Goal: Find specific page/section: Find specific page/section

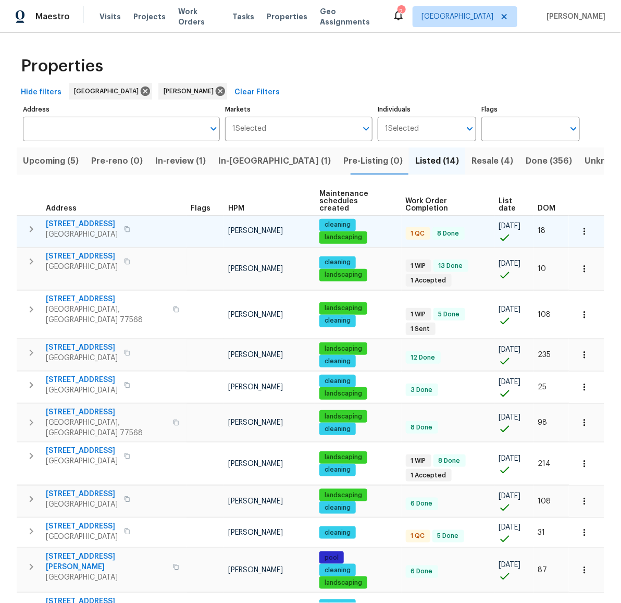
click at [80, 219] on span "[STREET_ADDRESS]" at bounding box center [82, 224] width 72 height 10
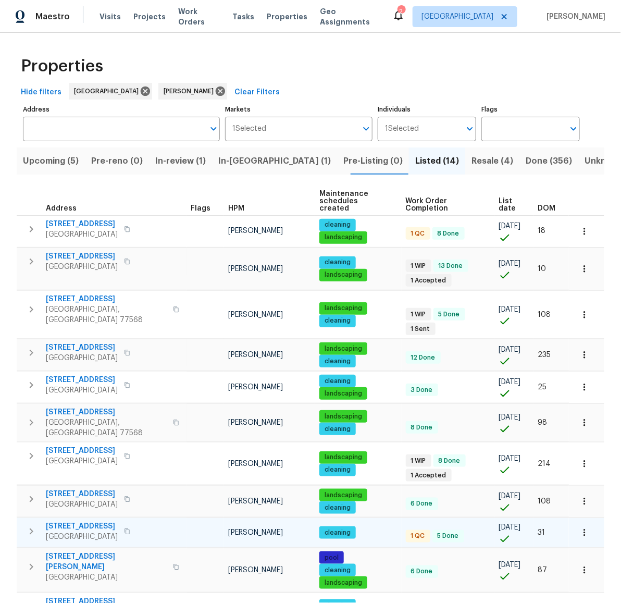
click at [80, 521] on span "[STREET_ADDRESS]" at bounding box center [82, 526] width 72 height 10
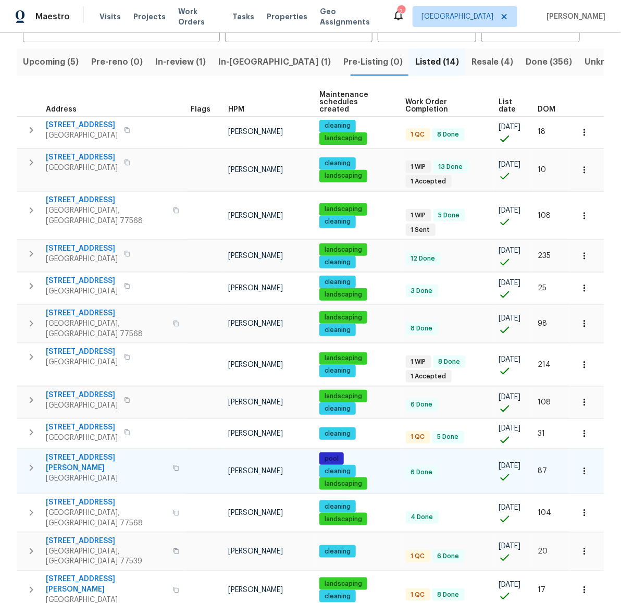
scroll to position [124, 0]
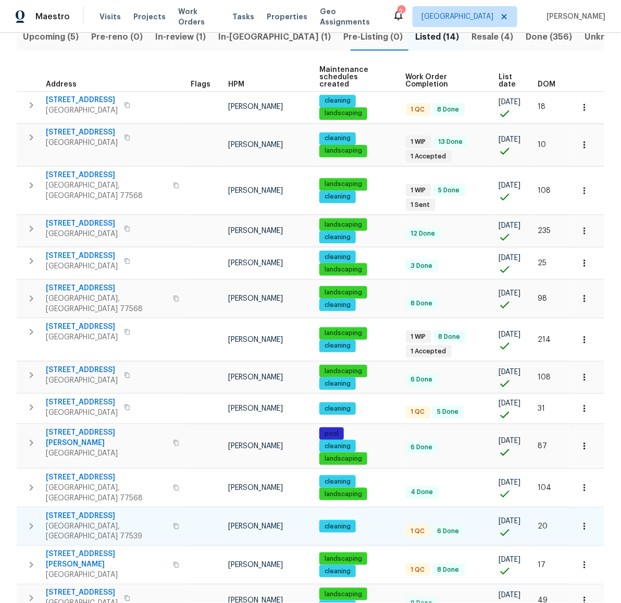
click at [85, 511] on span "[STREET_ADDRESS]" at bounding box center [106, 516] width 121 height 10
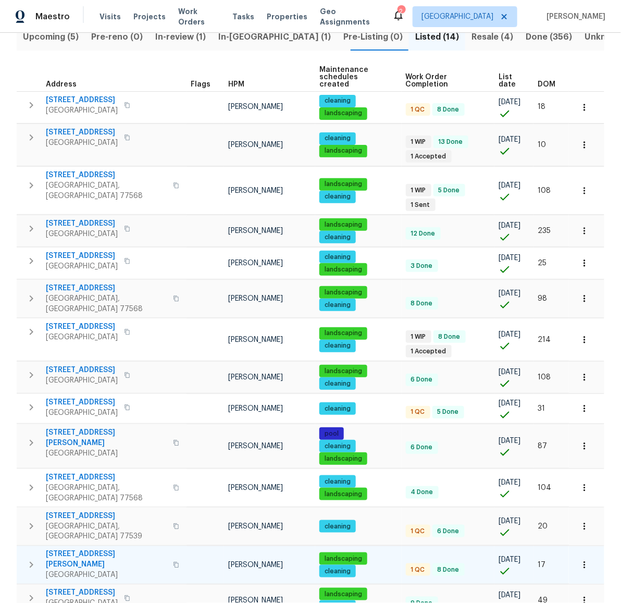
click at [72, 549] on span "[STREET_ADDRESS][PERSON_NAME]" at bounding box center [106, 559] width 121 height 21
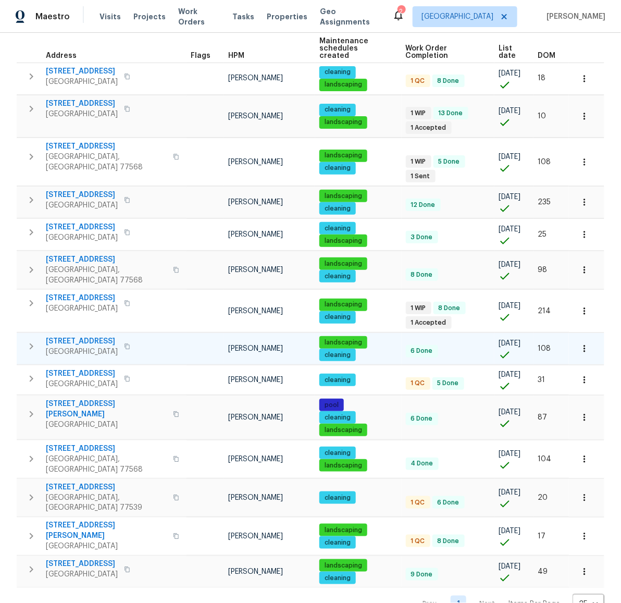
scroll to position [0, 0]
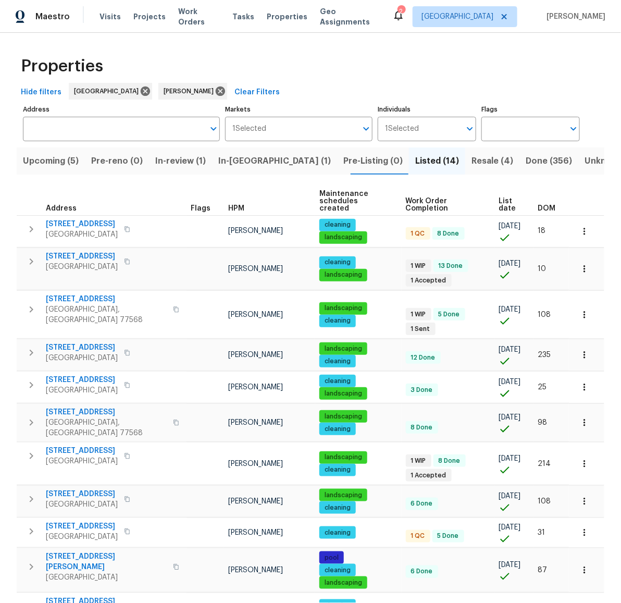
click at [237, 162] on span "In-[GEOGRAPHIC_DATA] (1)" at bounding box center [274, 161] width 113 height 15
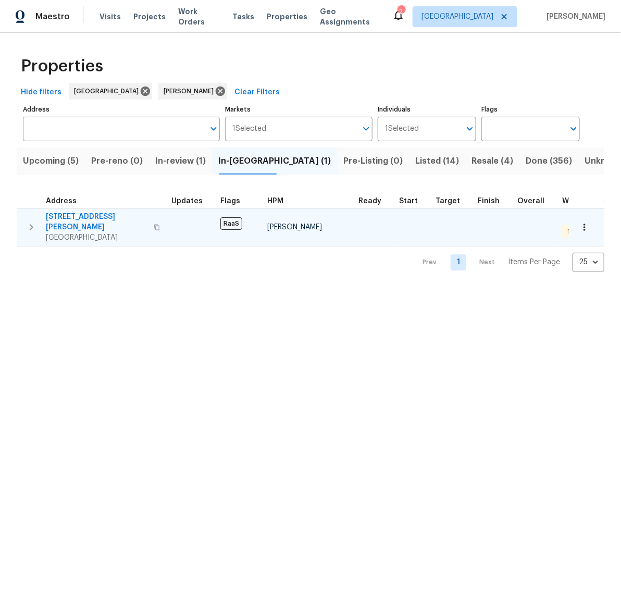
click at [74, 219] on span "[STREET_ADDRESS][PERSON_NAME]" at bounding box center [97, 222] width 102 height 21
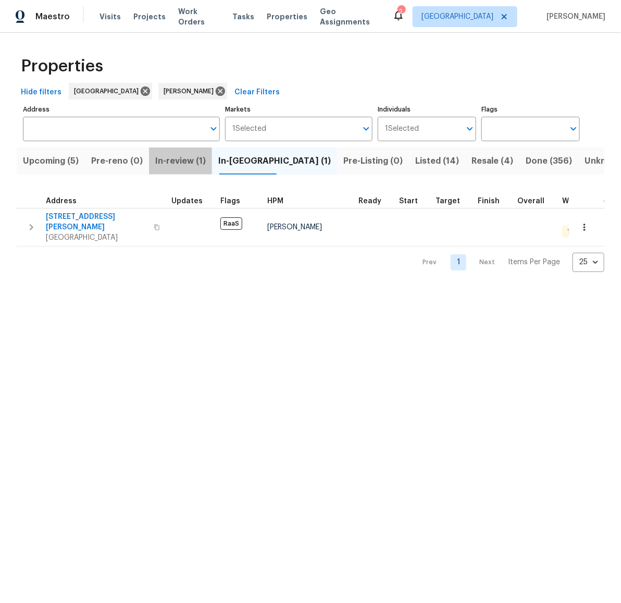
click at [185, 159] on span "In-review (1)" at bounding box center [180, 161] width 51 height 15
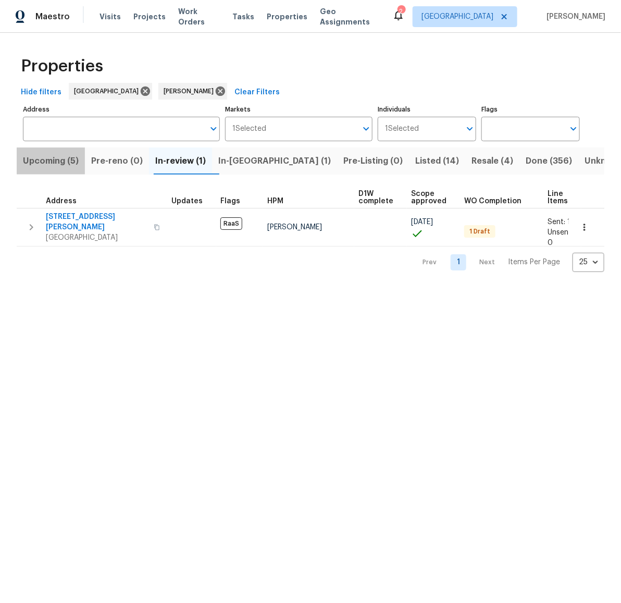
click at [58, 159] on span "Upcoming (5)" at bounding box center [51, 161] width 56 height 15
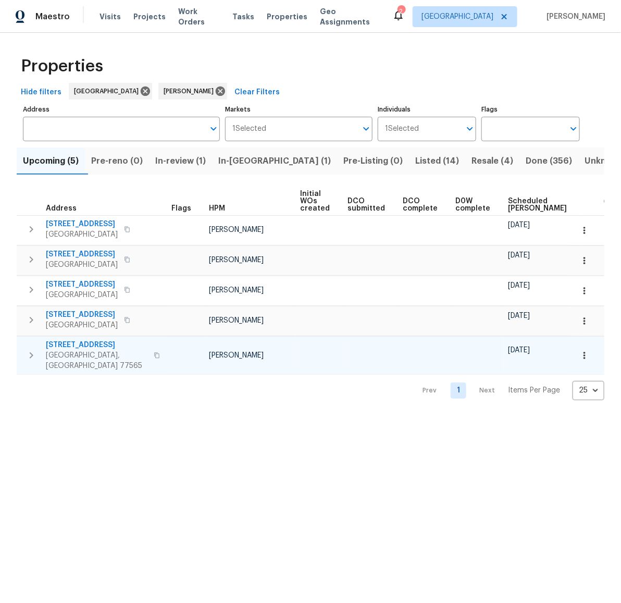
click at [421, 356] on td at bounding box center [425, 355] width 53 height 38
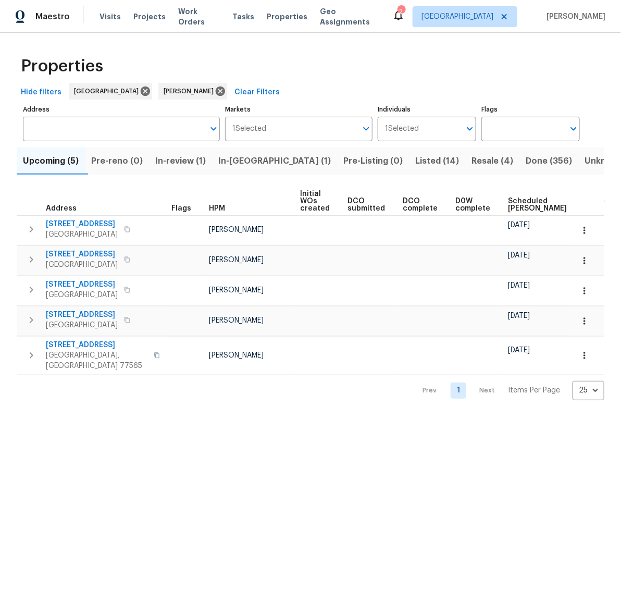
scroll to position [0, 83]
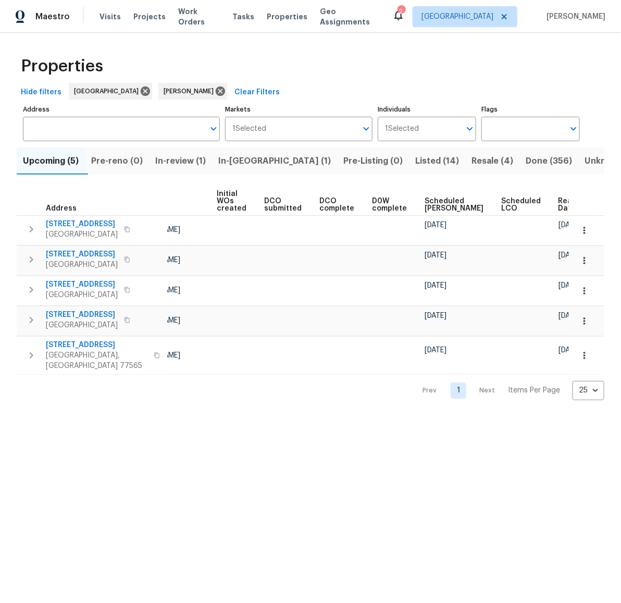
click at [559, 204] on span "Ready Date" at bounding box center [570, 205] width 23 height 15
